Goal: Register for event/course

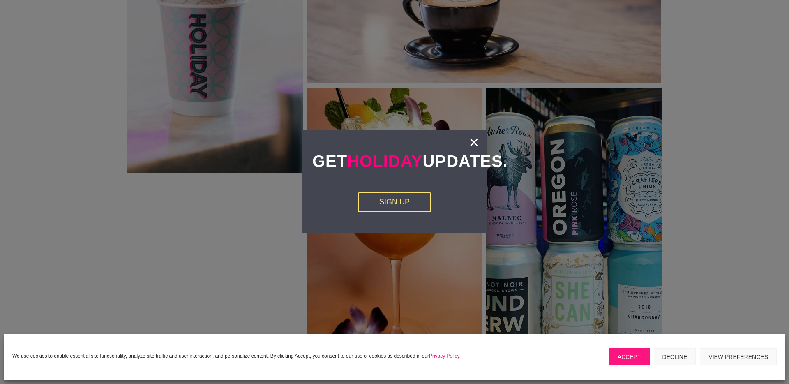
scroll to position [1314, 0]
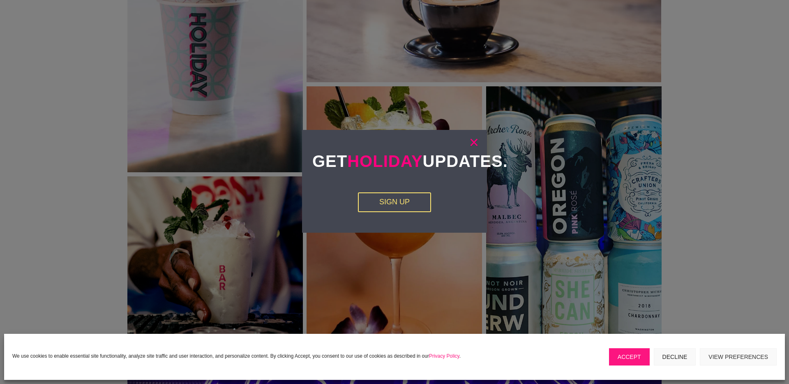
click at [476, 141] on link "×" at bounding box center [474, 142] width 9 height 8
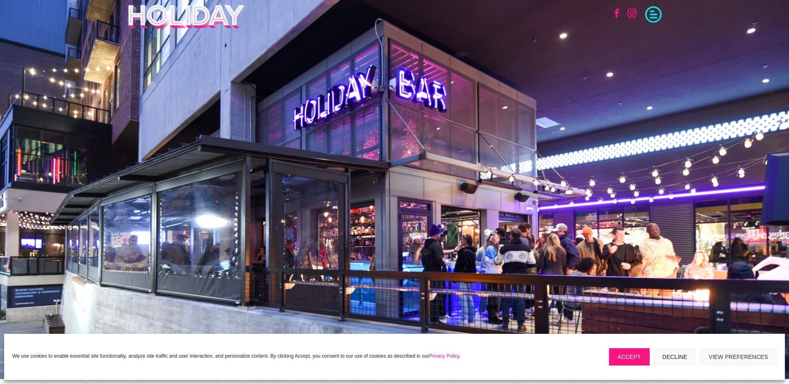
scroll to position [0, 0]
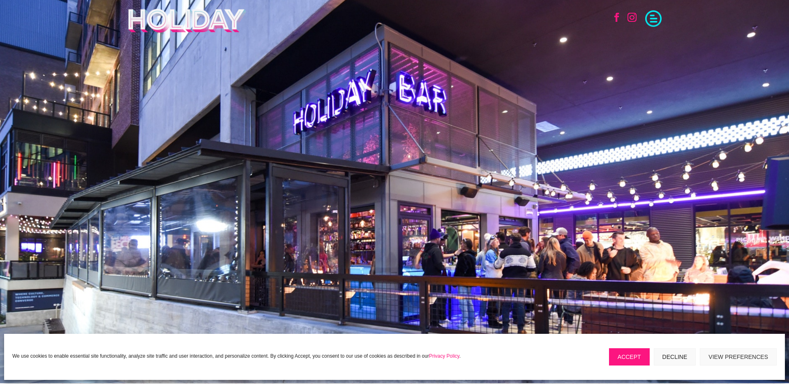
click at [655, 21] on span at bounding box center [654, 17] width 16 height 16
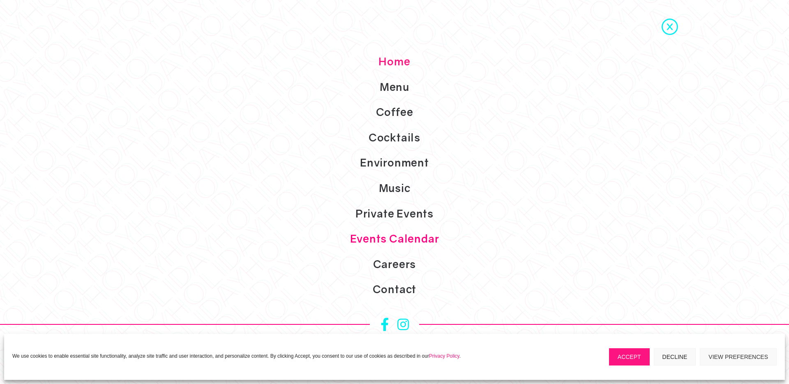
click at [409, 236] on link "Events Calendar" at bounding box center [394, 238] width 789 height 25
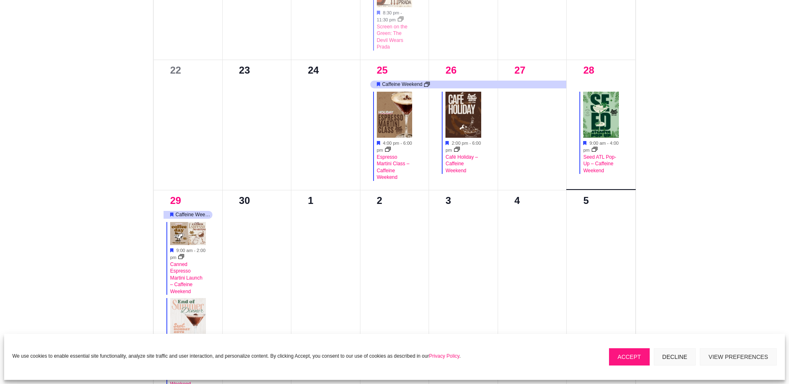
scroll to position [729, 0]
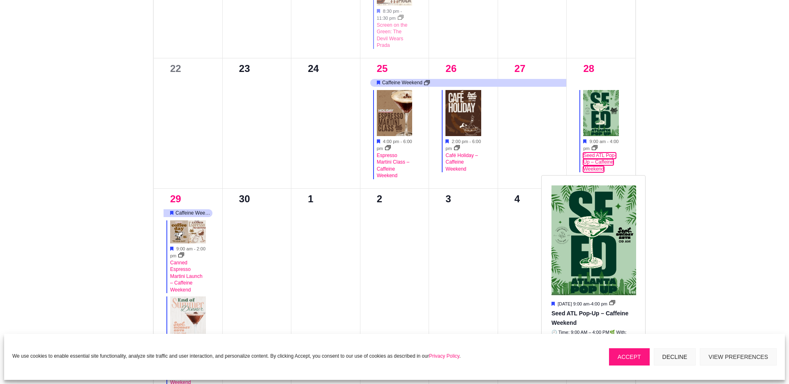
click at [594, 160] on link "Seed ATL Pop-Up – Caffeine Weekend" at bounding box center [599, 163] width 33 height 20
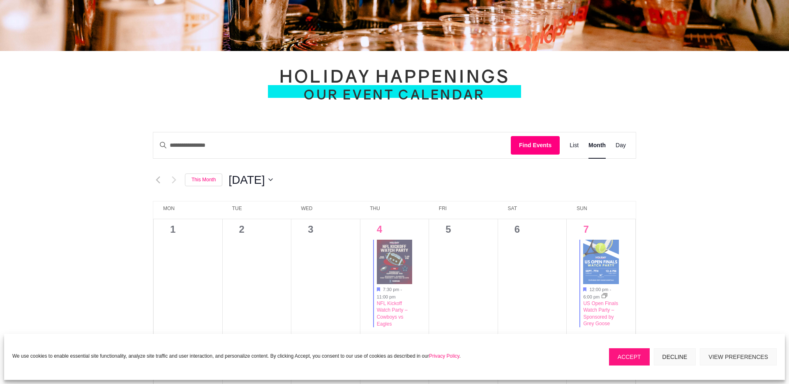
scroll to position [262, 0]
click at [265, 183] on span "September 2025" at bounding box center [247, 180] width 36 height 16
click at [351, 243] on span "Aug" at bounding box center [354, 246] width 34 height 19
type input "********"
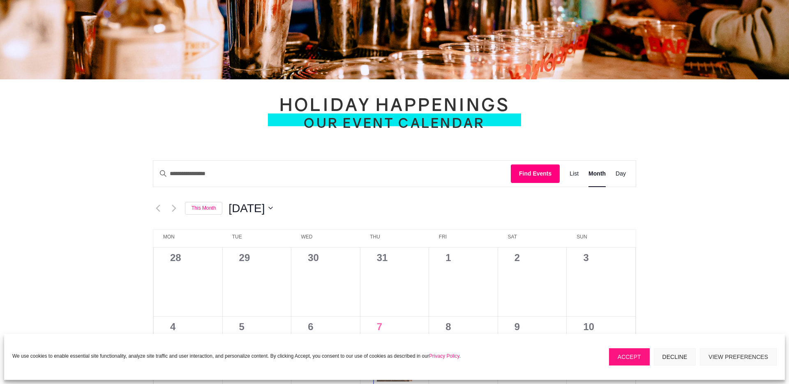
scroll to position [233, 0]
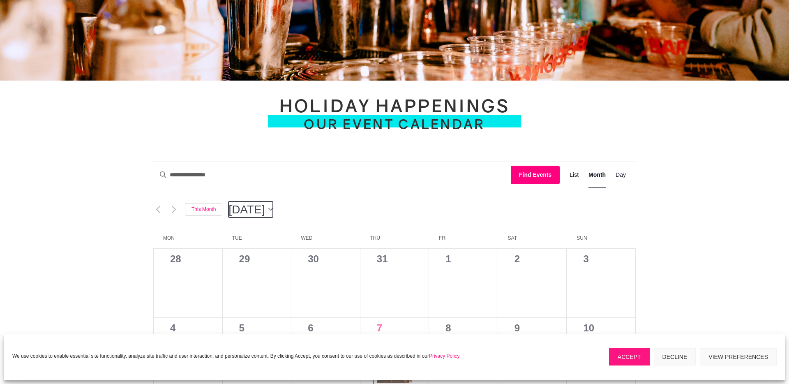
click at [273, 211] on button "8/2025 August 2025" at bounding box center [251, 209] width 44 height 16
click at [324, 277] on span "Jul" at bounding box center [320, 275] width 34 height 19
type input "********"
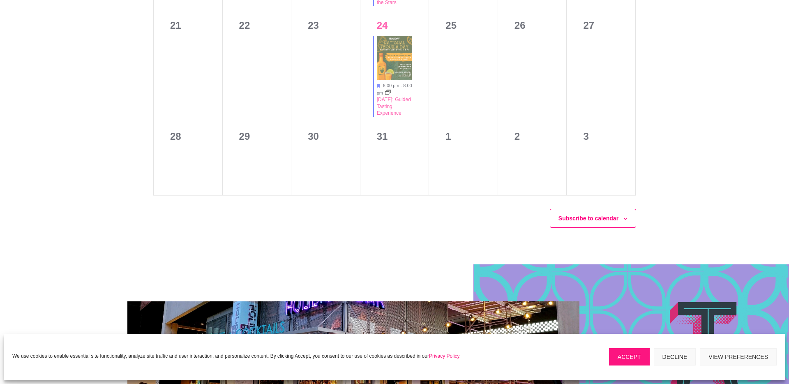
scroll to position [759, 0]
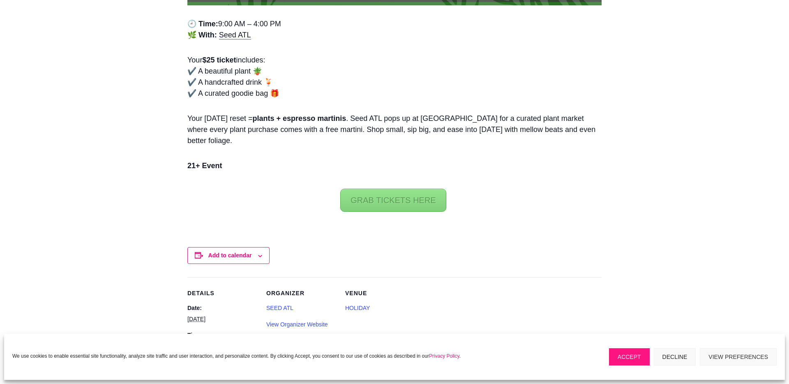
scroll to position [680, 0]
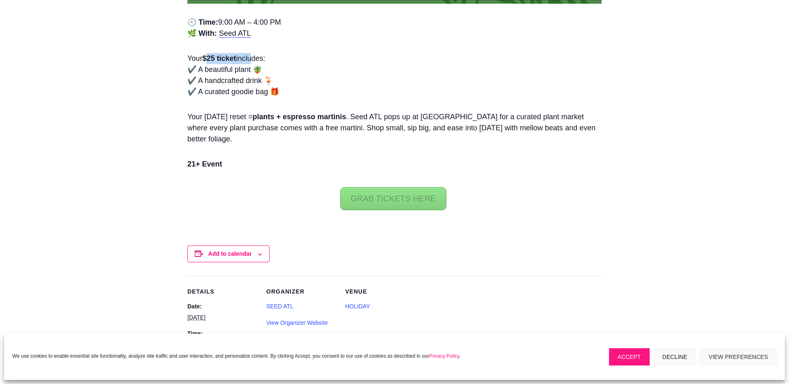
drag, startPoint x: 208, startPoint y: 60, endPoint x: 254, endPoint y: 56, distance: 45.8
click at [254, 56] on p "Your $25 ticket includes: ✔️ A beautiful plant 🪴 ✔️ A handcrafted drink 🍹 ✔️ A …" at bounding box center [394, 79] width 414 height 52
click at [232, 69] on p "Your $25 ticket includes: ✔️ A beautiful plant 🪴 ✔️ A handcrafted drink 🍹 ✔️ A …" at bounding box center [394, 79] width 414 height 52
click at [238, 83] on p "Your $25 ticket includes: ✔️ A beautiful plant 🪴 ✔️ A handcrafted drink 🍹 ✔️ A …" at bounding box center [394, 79] width 414 height 52
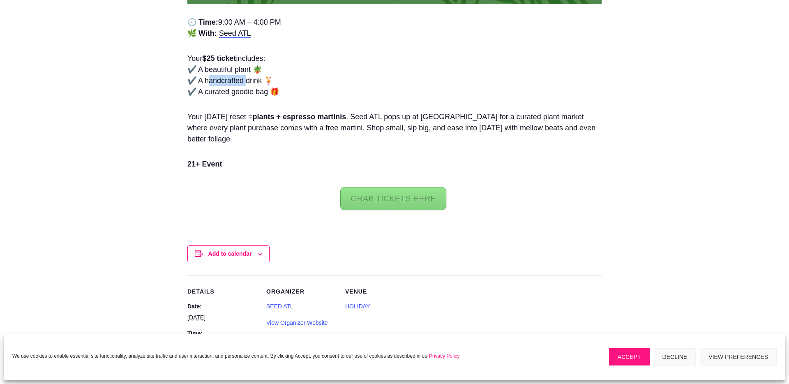
click at [238, 83] on p "Your $25 ticket includes: ✔️ A beautiful plant 🪴 ✔️ A handcrafted drink 🍹 ✔️ A …" at bounding box center [394, 79] width 414 height 52
click at [240, 97] on p "Your $25 ticket includes: ✔️ A beautiful plant 🪴 ✔️ A handcrafted drink 🍹 ✔️ A …" at bounding box center [394, 79] width 414 height 52
